Goal: Download file/media

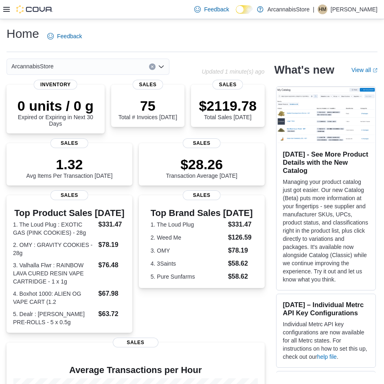
click at [5, 14] on div at bounding box center [28, 9] width 50 height 19
click at [7, 13] on div at bounding box center [28, 9] width 50 height 8
click at [11, 9] on div at bounding box center [28, 9] width 50 height 8
click at [6, 11] on icon at bounding box center [6, 9] width 7 height 7
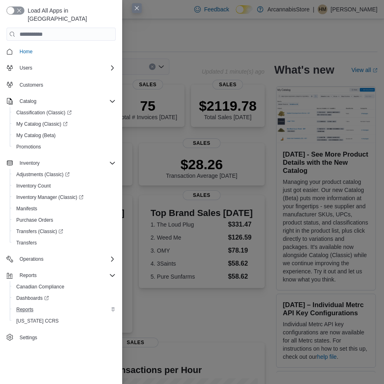
click at [37, 305] on div "Reports" at bounding box center [64, 310] width 103 height 10
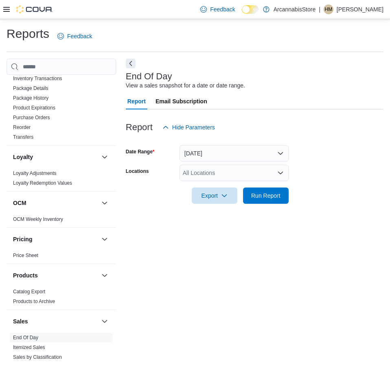
scroll to position [293, 0]
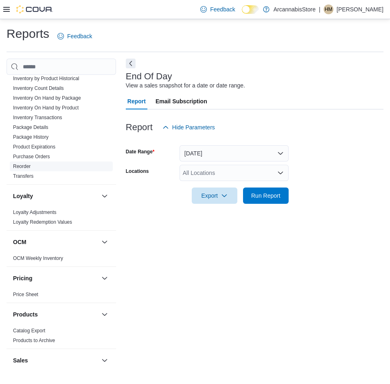
click at [25, 168] on link "Reorder" at bounding box center [22, 167] width 18 height 6
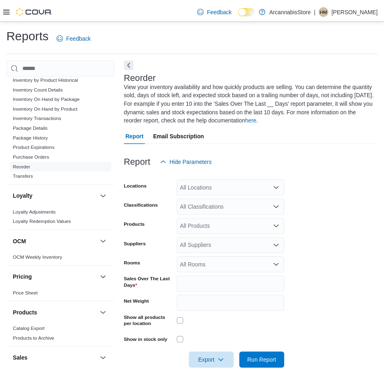
scroll to position [3, 0]
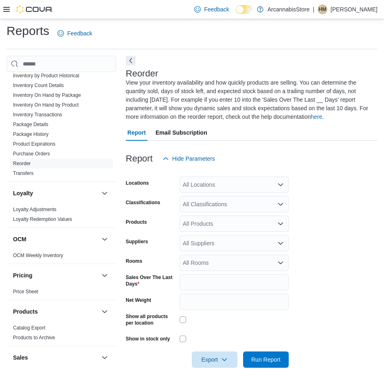
click at [265, 184] on div "All Locations" at bounding box center [233, 185] width 109 height 16
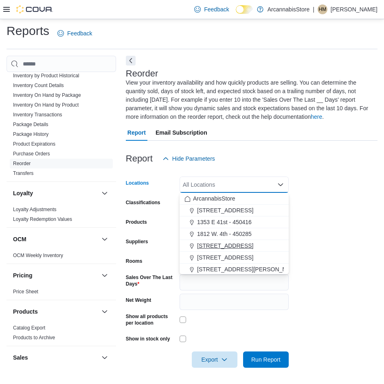
scroll to position [37, 0]
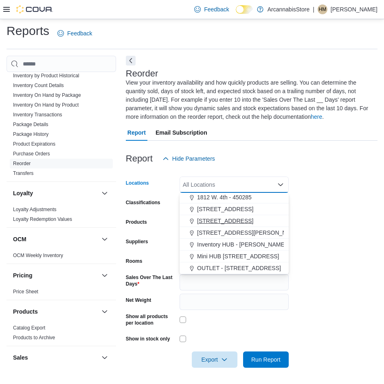
click at [245, 222] on span "2267 Kingsway - 450548" at bounding box center [225, 221] width 56 height 8
click at [326, 221] on form "Locations 2267 Kingsway - 450548 Combo box. Selected. 2267 Kingsway - 450548. P…" at bounding box center [252, 267] width 252 height 201
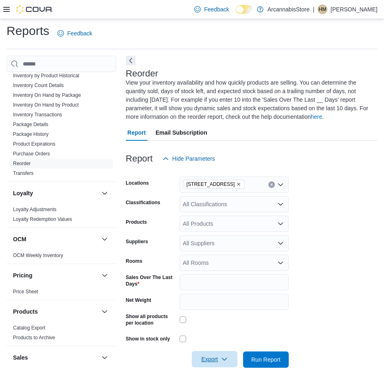
click at [216, 363] on span "Export" at bounding box center [215, 359] width 36 height 16
click at [222, 313] on span "Export to Excel" at bounding box center [215, 311] width 37 height 7
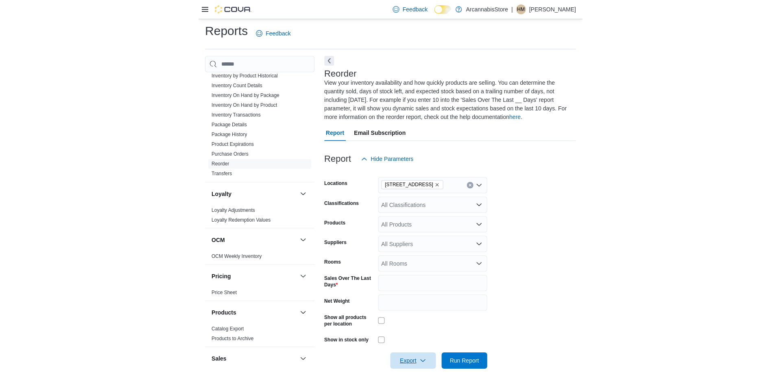
scroll to position [0, 0]
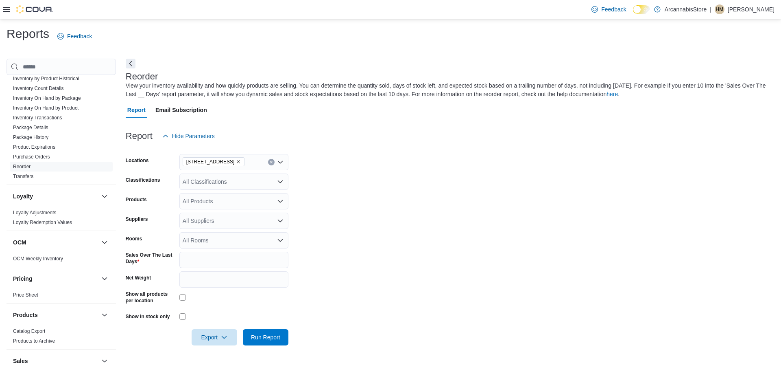
click at [390, 113] on div "Report Email Subscription" at bounding box center [450, 110] width 649 height 16
